Goal: Transaction & Acquisition: Purchase product/service

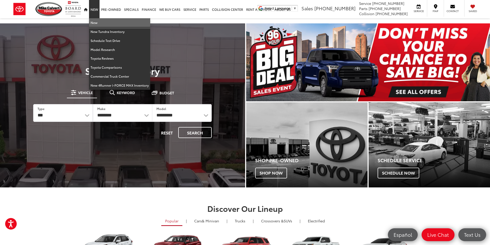
click at [94, 22] on link "New" at bounding box center [119, 22] width 61 height 9
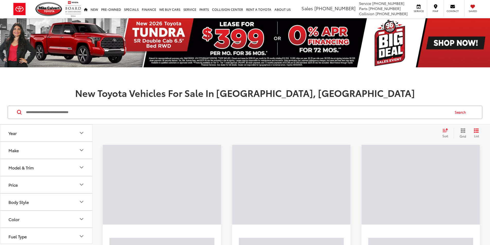
click at [82, 114] on input "Search by Make, Model, or Keyword" at bounding box center [237, 112] width 424 height 12
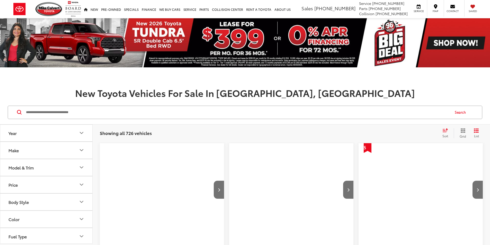
paste input "******"
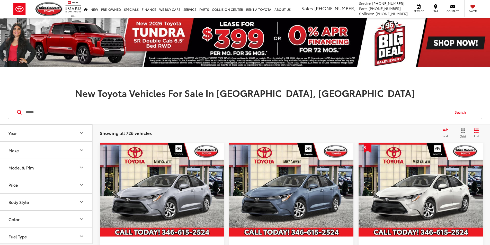
type input "******"
click at [465, 112] on button "Search" at bounding box center [460, 112] width 23 height 13
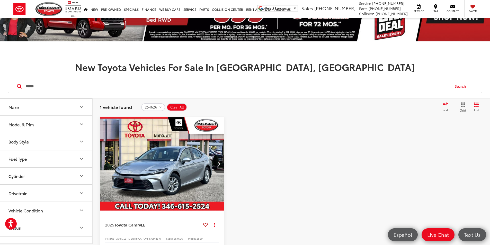
scroll to position [26, 0]
click at [218, 162] on icon "Next image" at bounding box center [219, 164] width 2 height 4
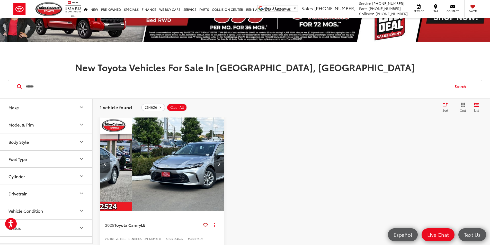
click at [103, 155] on button "Previous image" at bounding box center [105, 164] width 10 height 18
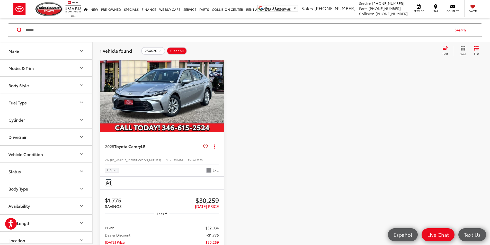
scroll to position [77, 0]
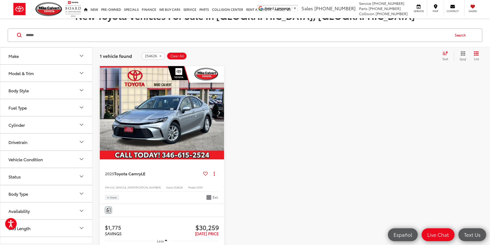
click at [214, 104] on button "Next image" at bounding box center [219, 113] width 10 height 18
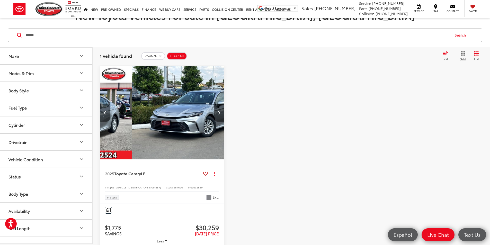
click at [100, 104] on button "Previous image" at bounding box center [105, 113] width 10 height 18
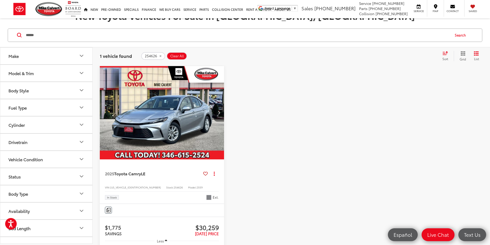
click at [214, 104] on button "Next image" at bounding box center [219, 113] width 10 height 18
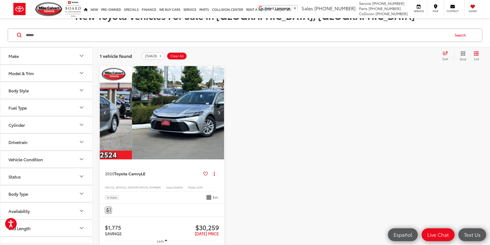
click at [102, 104] on button "Previous image" at bounding box center [105, 113] width 10 height 18
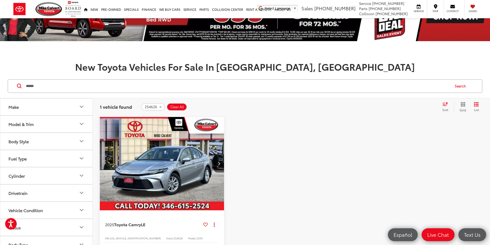
scroll to position [51, 0]
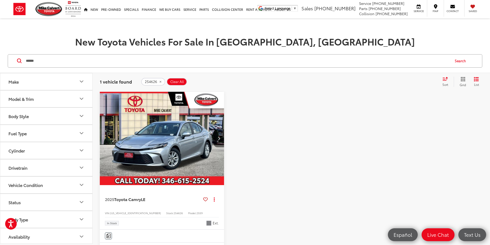
click at [214, 129] on button "Next image" at bounding box center [219, 138] width 10 height 18
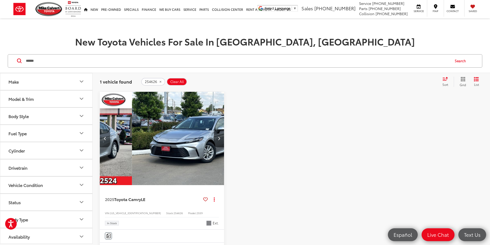
click at [104, 136] on icon "Previous image" at bounding box center [105, 138] width 2 height 4
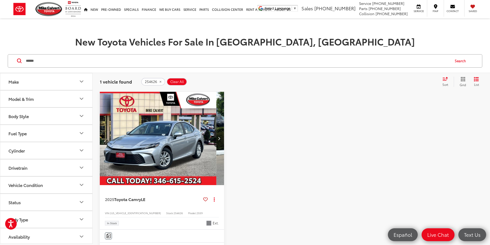
scroll to position [0, 0]
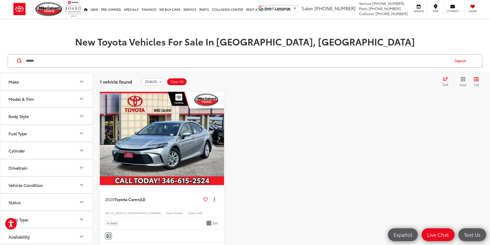
click at [218, 136] on icon "Next image" at bounding box center [219, 138] width 2 height 4
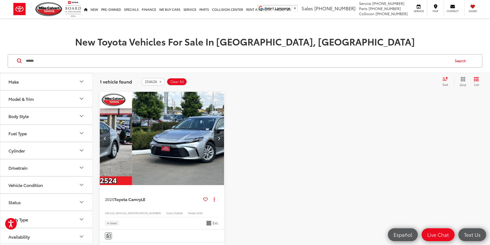
click at [105, 136] on icon "Previous image" at bounding box center [105, 138] width 2 height 4
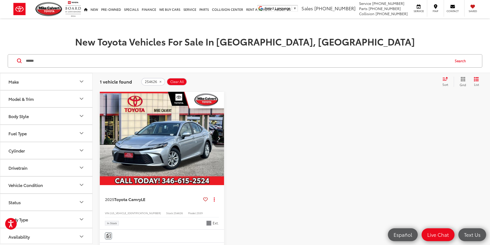
click at [214, 131] on button "Next image" at bounding box center [219, 138] width 10 height 18
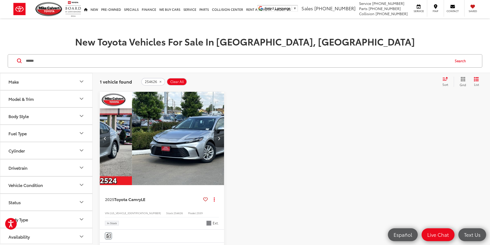
click at [108, 129] on button "Previous image" at bounding box center [105, 138] width 10 height 18
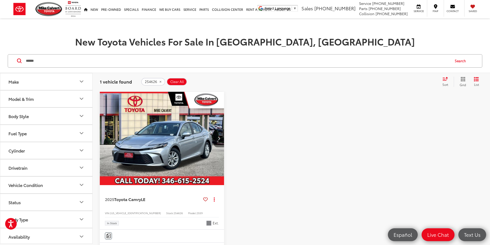
click at [214, 129] on button "Next image" at bounding box center [219, 138] width 10 height 18
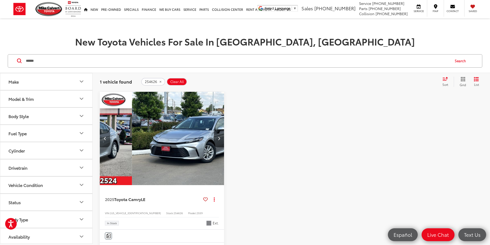
click at [104, 136] on icon "Previous image" at bounding box center [105, 138] width 2 height 4
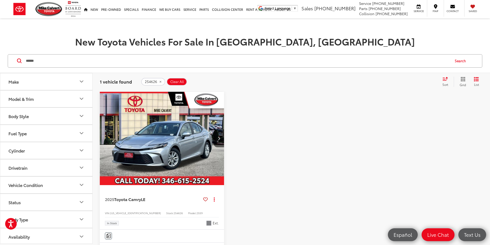
click at [218, 136] on icon "Next image" at bounding box center [219, 138] width 2 height 4
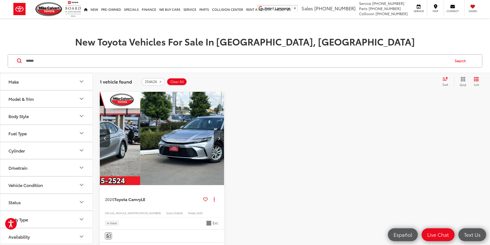
scroll to position [0, 93]
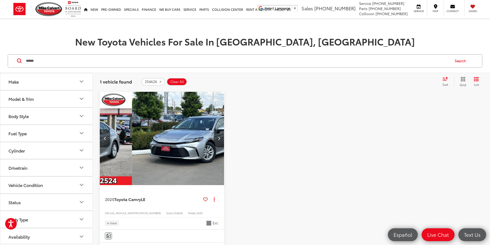
click at [132, 118] on img "2025 Toyota Camry LE 1" at bounding box center [194, 139] width 125 height 94
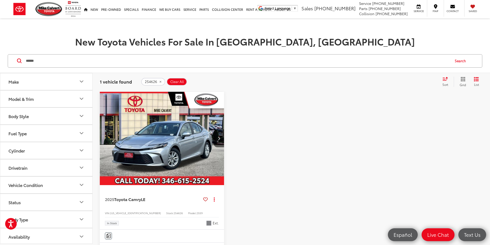
click at [268, 127] on div at bounding box center [291, 244] width 124 height 305
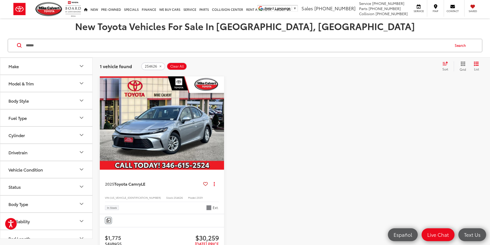
scroll to position [51, 0]
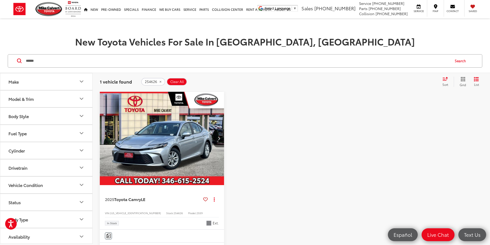
click at [142, 118] on img "2025 Toyota Camry LE 0" at bounding box center [161, 139] width 125 height 94
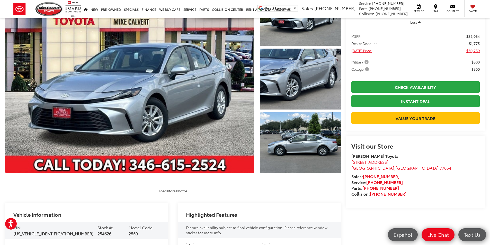
scroll to position [128, 0]
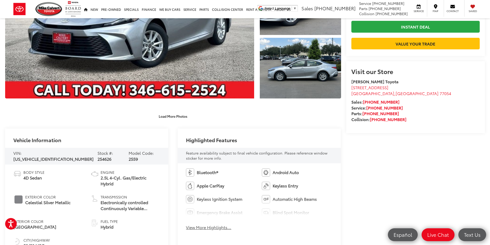
click at [57, 156] on span "4T1DAACK5SU643548" at bounding box center [53, 159] width 80 height 6
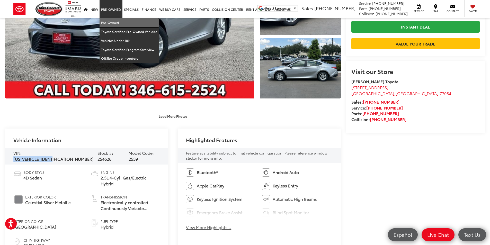
click at [117, 20] on link "Pre-Owned" at bounding box center [128, 22] width 59 height 9
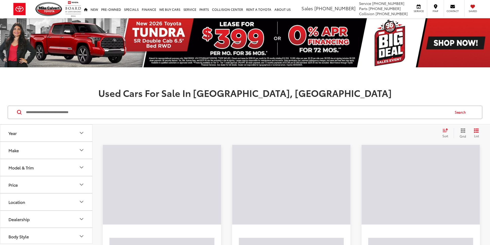
click at [65, 111] on input "Search by Make, Model, or Keyword" at bounding box center [237, 112] width 424 height 12
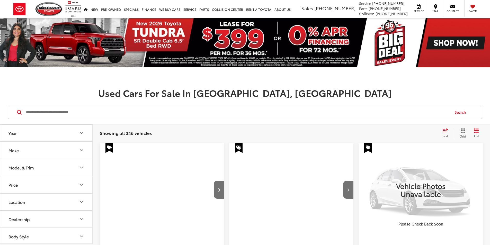
drag, startPoint x: 47, startPoint y: 121, endPoint x: 45, endPoint y: 114, distance: 6.9
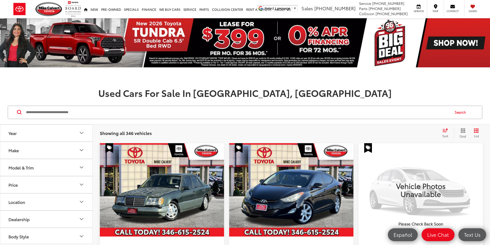
paste input "*******"
type input "*******"
click at [463, 111] on button "Search" at bounding box center [460, 112] width 23 height 13
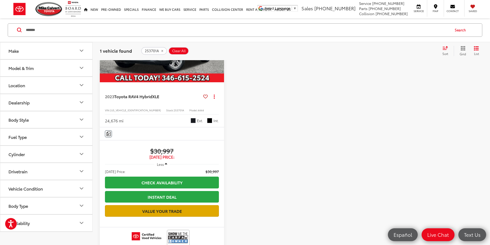
scroll to position [180, 0]
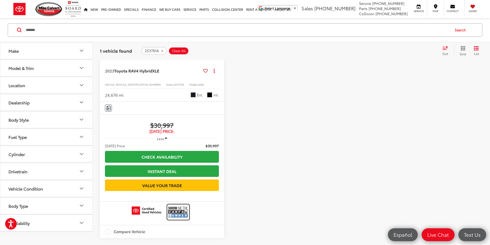
click at [168, 205] on img at bounding box center [178, 212] width 21 height 14
click at [168, 208] on img at bounding box center [178, 212] width 21 height 14
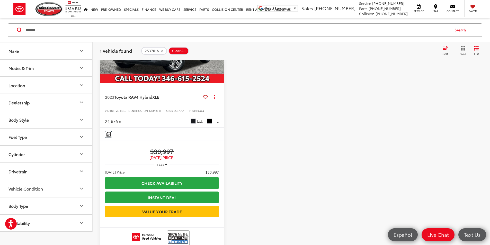
scroll to position [128, 0]
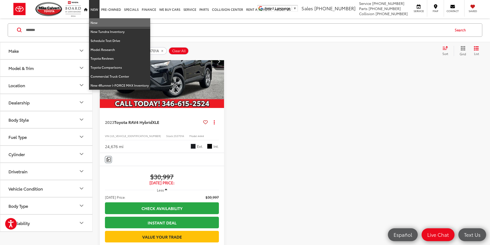
click at [94, 21] on link "New" at bounding box center [119, 22] width 61 height 9
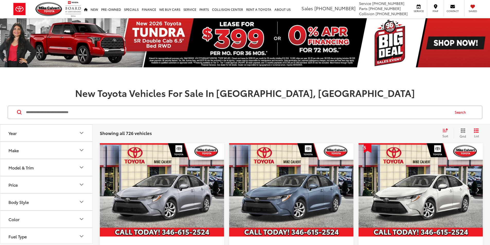
click at [78, 109] on input "Search by Make, Model, or Keyword" at bounding box center [237, 112] width 424 height 12
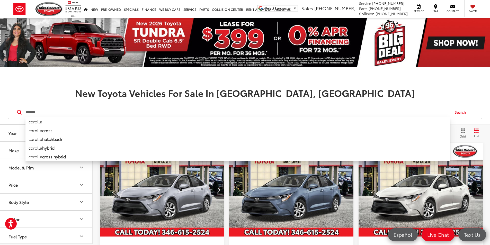
type input "*******"
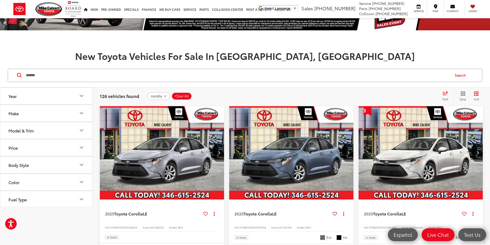
scroll to position [77, 0]
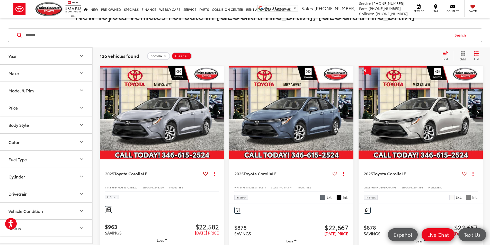
click at [229, 108] on img "2025 Toyota Corolla LE 0" at bounding box center [291, 113] width 125 height 94
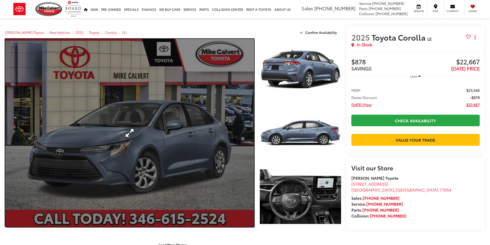
click at [188, 107] on link "Expand Photo 0" at bounding box center [129, 133] width 249 height 188
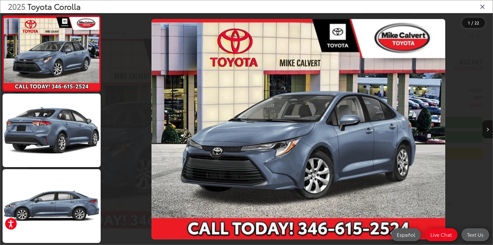
click at [483, 7] on icon "Close gallery" at bounding box center [482, 6] width 5 height 7
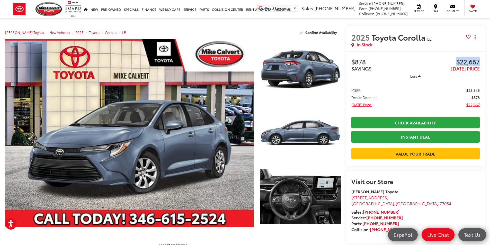
drag, startPoint x: 456, startPoint y: 61, endPoint x: 482, endPoint y: 64, distance: 26.1
click at [482, 64] on div "Buy $878 SAVINGS $22,667 [DATE] PRICE Less MSRP: $23,545 Dealer Discount -$878 …" at bounding box center [415, 108] width 139 height 115
copy span "$22,667"
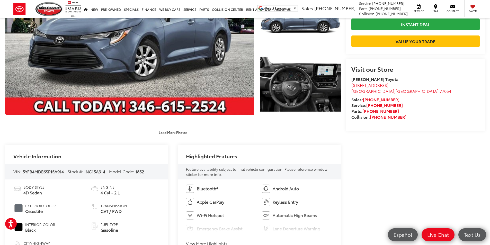
scroll to position [154, 0]
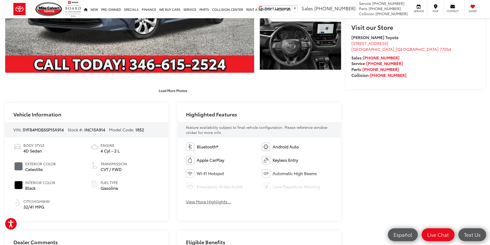
click at [92, 128] on span "INC15A914" at bounding box center [94, 129] width 21 height 6
copy span "INC15A914"
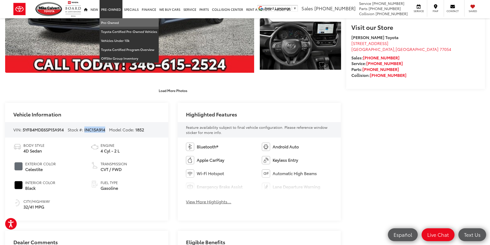
click at [109, 19] on link "Pre-Owned" at bounding box center [128, 22] width 59 height 9
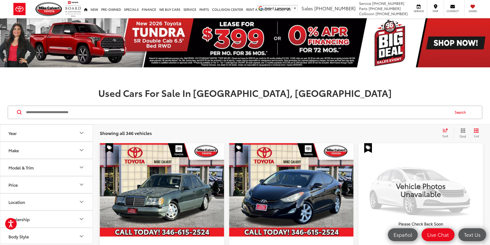
drag, startPoint x: 84, startPoint y: 109, endPoint x: 66, endPoint y: 117, distance: 19.7
click at [85, 109] on input "Search by Make, Model, or Keyword" at bounding box center [237, 112] width 424 height 12
type input "*******"
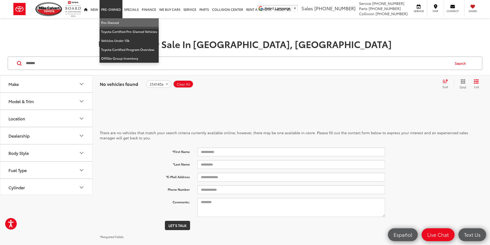
click at [112, 20] on link "Pre-Owned" at bounding box center [128, 22] width 59 height 9
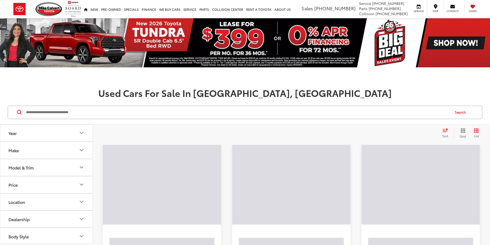
click at [47, 113] on input "Search by Make, Model, or Keyword" at bounding box center [237, 112] width 424 height 12
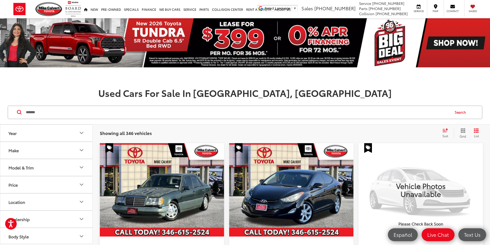
type input "*******"
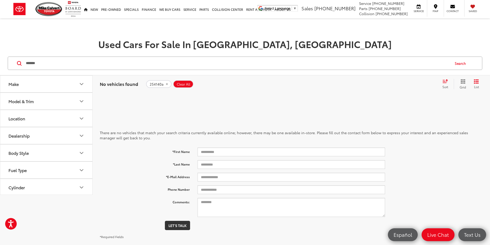
drag, startPoint x: 62, startPoint y: 65, endPoint x: -23, endPoint y: 66, distance: 84.8
click at [0, 66] on html "Accessibility Screen-Reader Guide, Feedback, and Issue Reporting | New window […" at bounding box center [245, 122] width 490 height 245
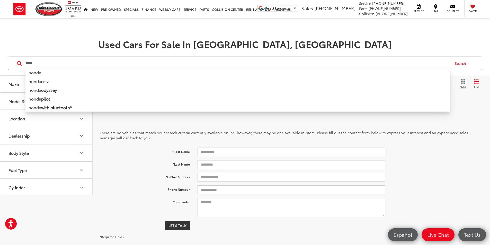
type input "*****"
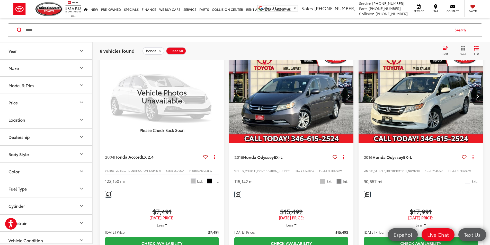
scroll to position [103, 0]
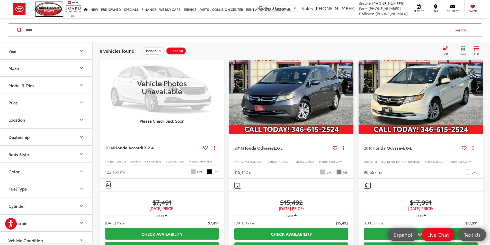
click at [51, 6] on img at bounding box center [48, 9] width 27 height 14
